Goal: Task Accomplishment & Management: Manage account settings

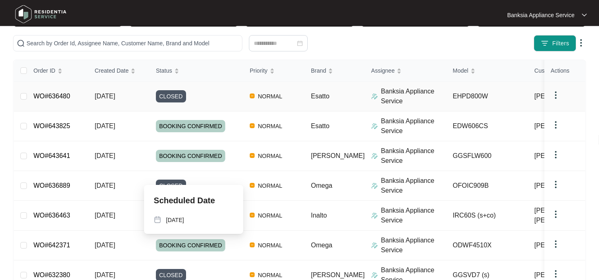
scroll to position [3, 0]
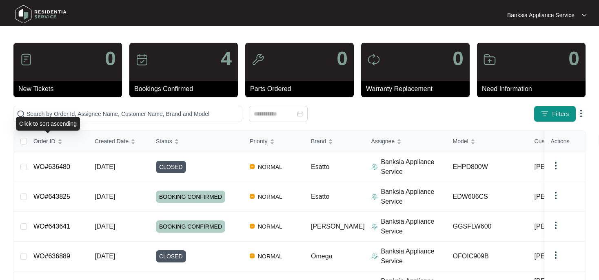
click at [69, 117] on div "Click to sort ascending" at bounding box center [48, 124] width 64 height 14
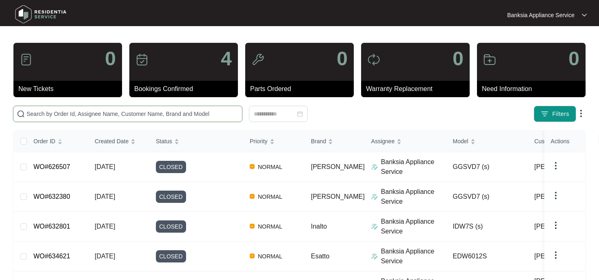
click at [64, 115] on input "text" at bounding box center [133, 113] width 212 height 9
click at [57, 114] on input "text" at bounding box center [133, 113] width 212 height 9
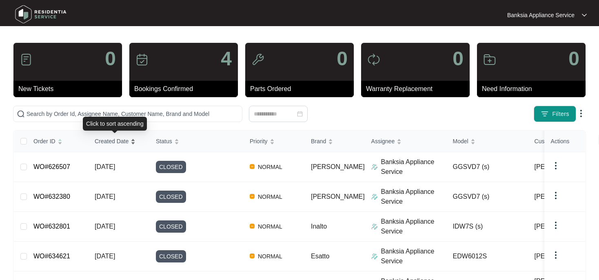
click at [110, 141] on span "Created Date" at bounding box center [112, 141] width 34 height 9
click at [133, 141] on div "Created Date" at bounding box center [115, 140] width 41 height 11
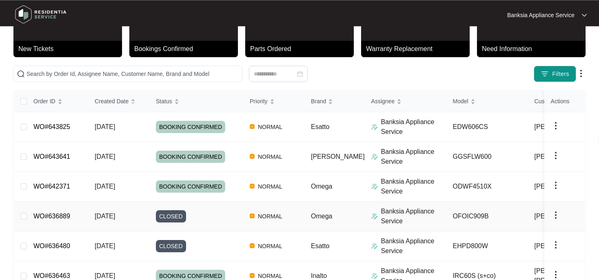
scroll to position [89, 0]
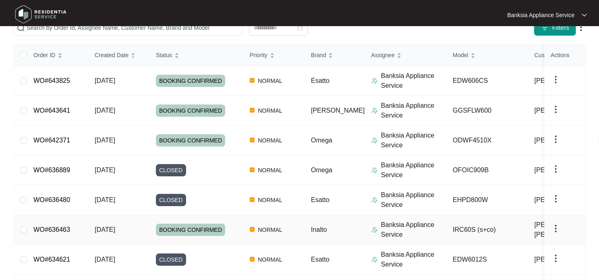
click at [56, 229] on link "WO#636463" at bounding box center [51, 229] width 37 height 7
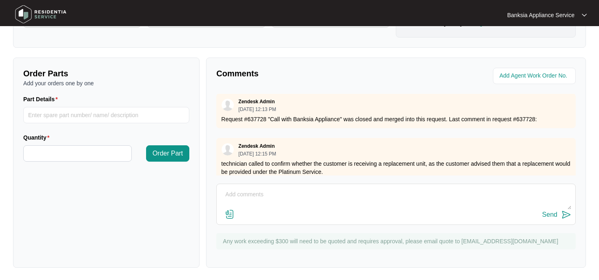
scroll to position [163, 0]
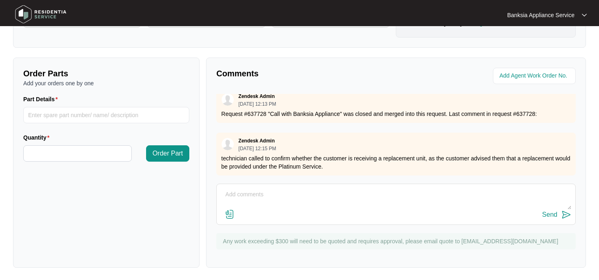
click at [235, 192] on textarea at bounding box center [396, 198] width 351 height 21
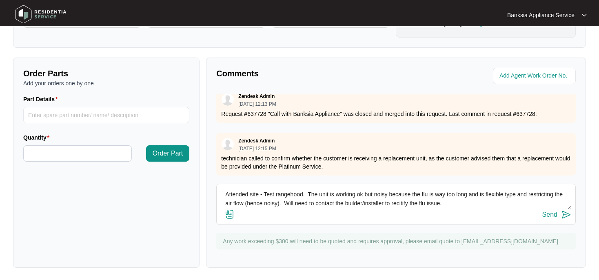
click at [411, 204] on textarea "Attended site - Test rangehood. The unit is working ok but noisy because the fl…" at bounding box center [396, 198] width 351 height 21
click at [457, 202] on textarea "Attended site - Test rangehood. The unit is working ok but noisy because the fl…" at bounding box center [396, 198] width 351 height 21
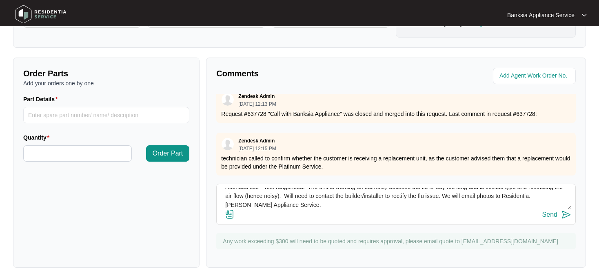
click at [226, 203] on textarea "Attended site - Test rangehood. The unit is working ok but noisy because the fl…" at bounding box center [396, 198] width 351 height 21
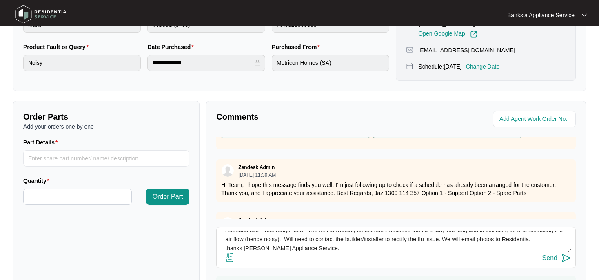
scroll to position [163, 0]
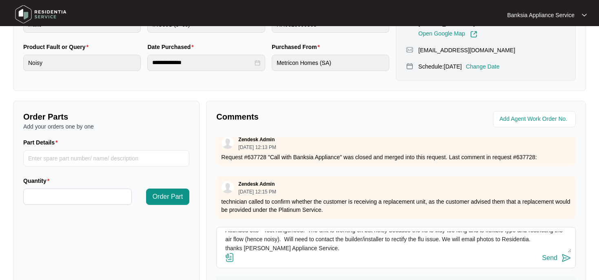
click at [261, 246] on textarea "Attended site - Test rangehood. The unit is working ok but noisy because the fl…" at bounding box center [396, 241] width 351 height 21
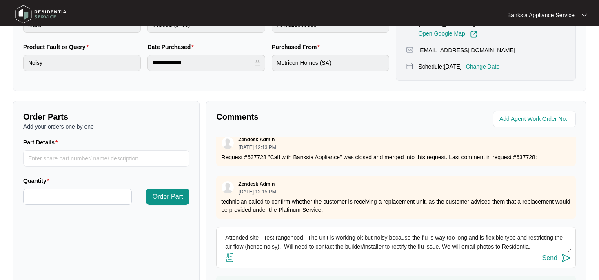
click at [224, 234] on textarea "Attended site - Test rangehood. The unit is working ok but noisy because the fl…" at bounding box center [396, 241] width 351 height 21
click at [506, 237] on textarea "[DATE] Attended site - Test rangehood. The unit is working ok but noisy because…" at bounding box center [396, 241] width 351 height 21
click at [320, 245] on textarea "[DATE] Attended site - Test rangehood. The unit is working ok but noisy because…" at bounding box center [396, 241] width 351 height 21
drag, startPoint x: 360, startPoint y: 244, endPoint x: 320, endPoint y: 249, distance: 40.2
click at [320, 249] on textarea "[DATE] Attended site - Test rangehood. The unit is working ok but noisy because…" at bounding box center [396, 241] width 351 height 21
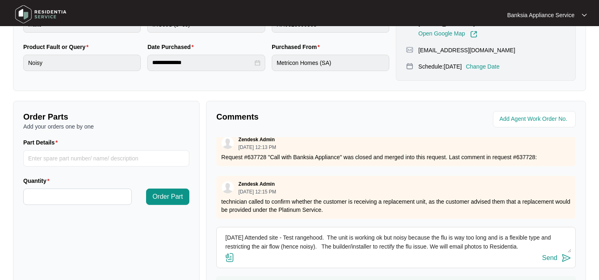
click at [373, 246] on textarea "[DATE] Attended site - Test rangehood. The unit is working ok but noisy because…" at bounding box center [396, 241] width 351 height 21
drag, startPoint x: 513, startPoint y: 246, endPoint x: 544, endPoint y: 246, distance: 31.0
click at [544, 246] on textarea "[DATE] Attended site - Test rangehood. The unit is working ok but noisy because…" at bounding box center [396, 241] width 351 height 21
click at [524, 255] on div "Send" at bounding box center [396, 258] width 351 height 11
click at [403, 245] on textarea "[DATE] Attended site - Test rangehood. The unit is working ok but noisy because…" at bounding box center [396, 241] width 351 height 21
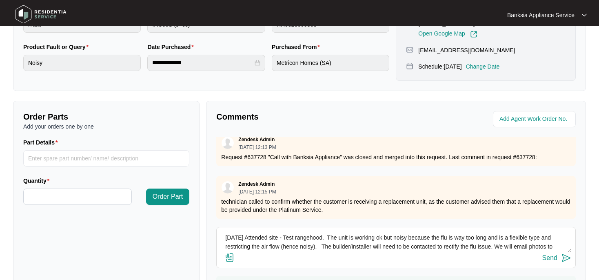
drag, startPoint x: 477, startPoint y: 244, endPoint x: 469, endPoint y: 245, distance: 8.6
click at [469, 245] on textarea "[DATE] Attended site - Test rangehood. The unit is working ok but noisy because…" at bounding box center [396, 241] width 351 height 21
type textarea "[DATE] Attended site - Test rangehood. The unit is working ok but noisy because…"
click at [485, 253] on div "Send" at bounding box center [396, 258] width 351 height 11
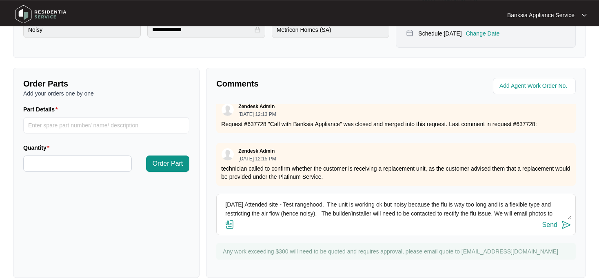
scroll to position [260, 0]
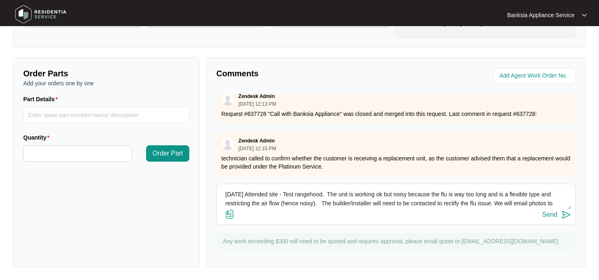
click at [553, 215] on div "Send" at bounding box center [549, 214] width 15 height 7
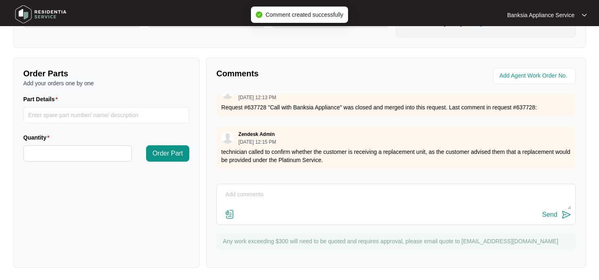
scroll to position [224, 0]
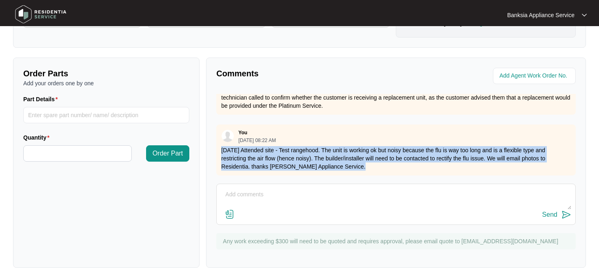
drag, startPoint x: 222, startPoint y: 141, endPoint x: 481, endPoint y: 158, distance: 259.3
click at [481, 158] on p "[DATE] Attended site - Test rangehood. The unit is working ok but noisy because…" at bounding box center [396, 158] width 350 height 24
copy p "[DATE] Attended site - Test rangehood. The unit is working ok but noisy because…"
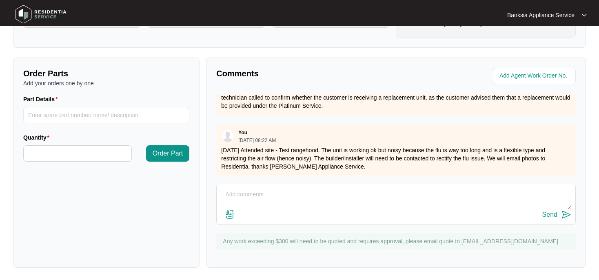
click at [337, 112] on div "Zendesk Admin [DATE] 10:13 AM Hi Team, Please see attached documentation for 63…" at bounding box center [396, 135] width 360 height 82
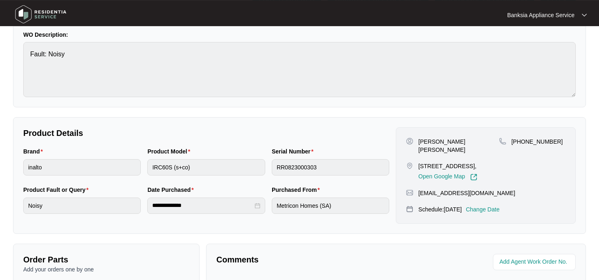
scroll to position [88, 0]
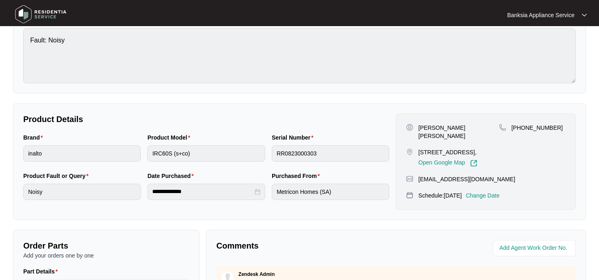
drag, startPoint x: 419, startPoint y: 126, endPoint x: 470, endPoint y: 151, distance: 56.9
click at [470, 151] on div "[PERSON_NAME] [PERSON_NAME] [STREET_ADDRESS], Open Google Map" at bounding box center [452, 145] width 93 height 43
copy div "[PERSON_NAME] [PERSON_NAME] [STREET_ADDRESS],"
click at [538, 172] on div "[PERSON_NAME] [PERSON_NAME] [STREET_ADDRESS], Open Google Map [PHONE_NUMBER] [E…" at bounding box center [486, 161] width 180 height 96
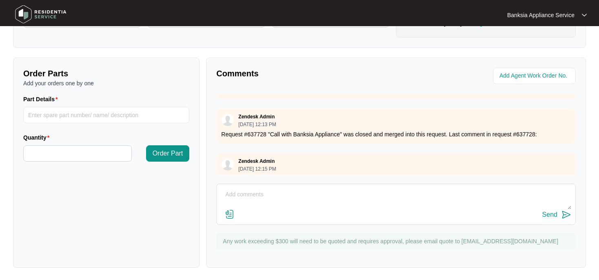
scroll to position [224, 0]
